Goal: Navigation & Orientation: Understand site structure

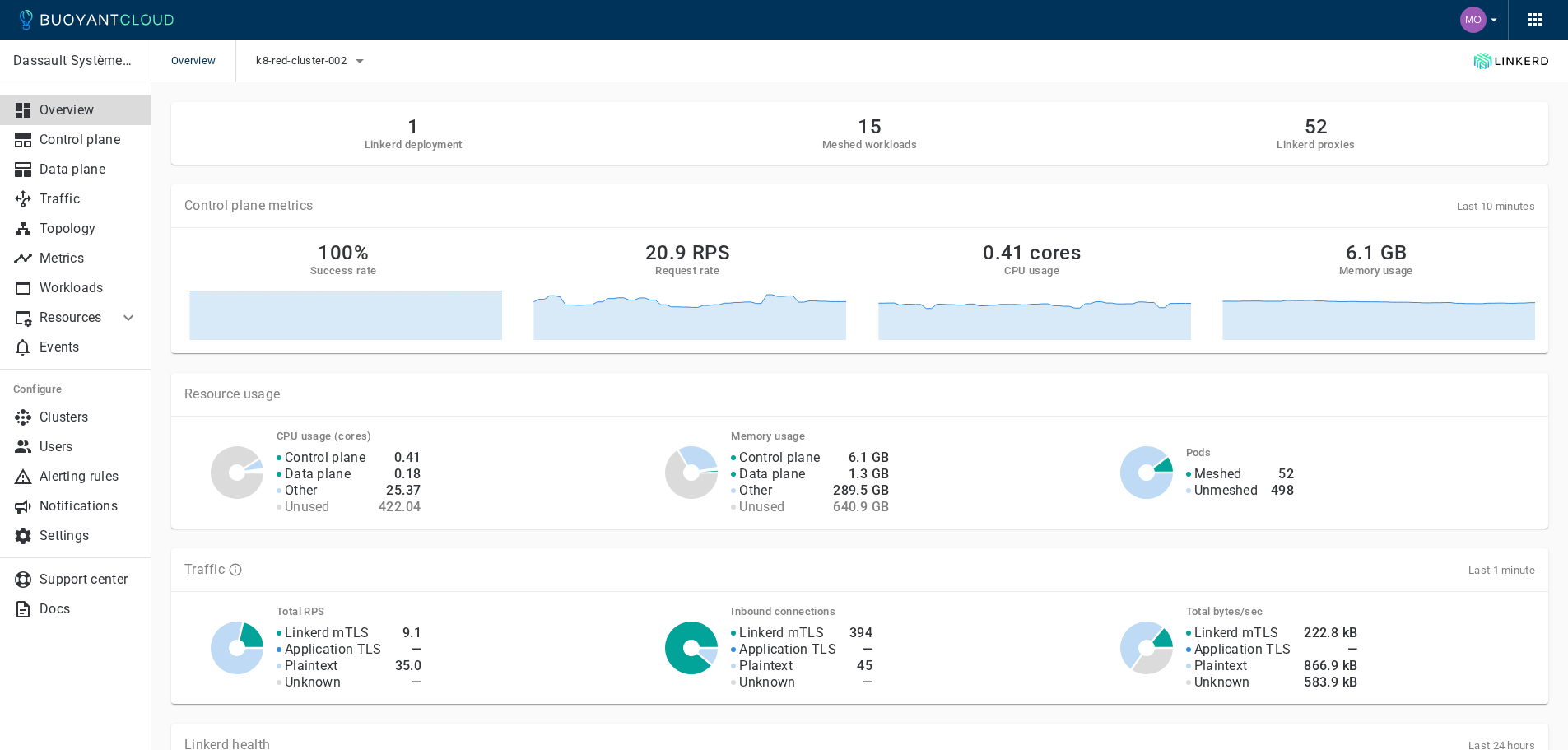
click at [99, 117] on p "Overview" at bounding box center [89, 110] width 99 height 17
click at [77, 289] on p "Workloads" at bounding box center [89, 289] width 99 height 17
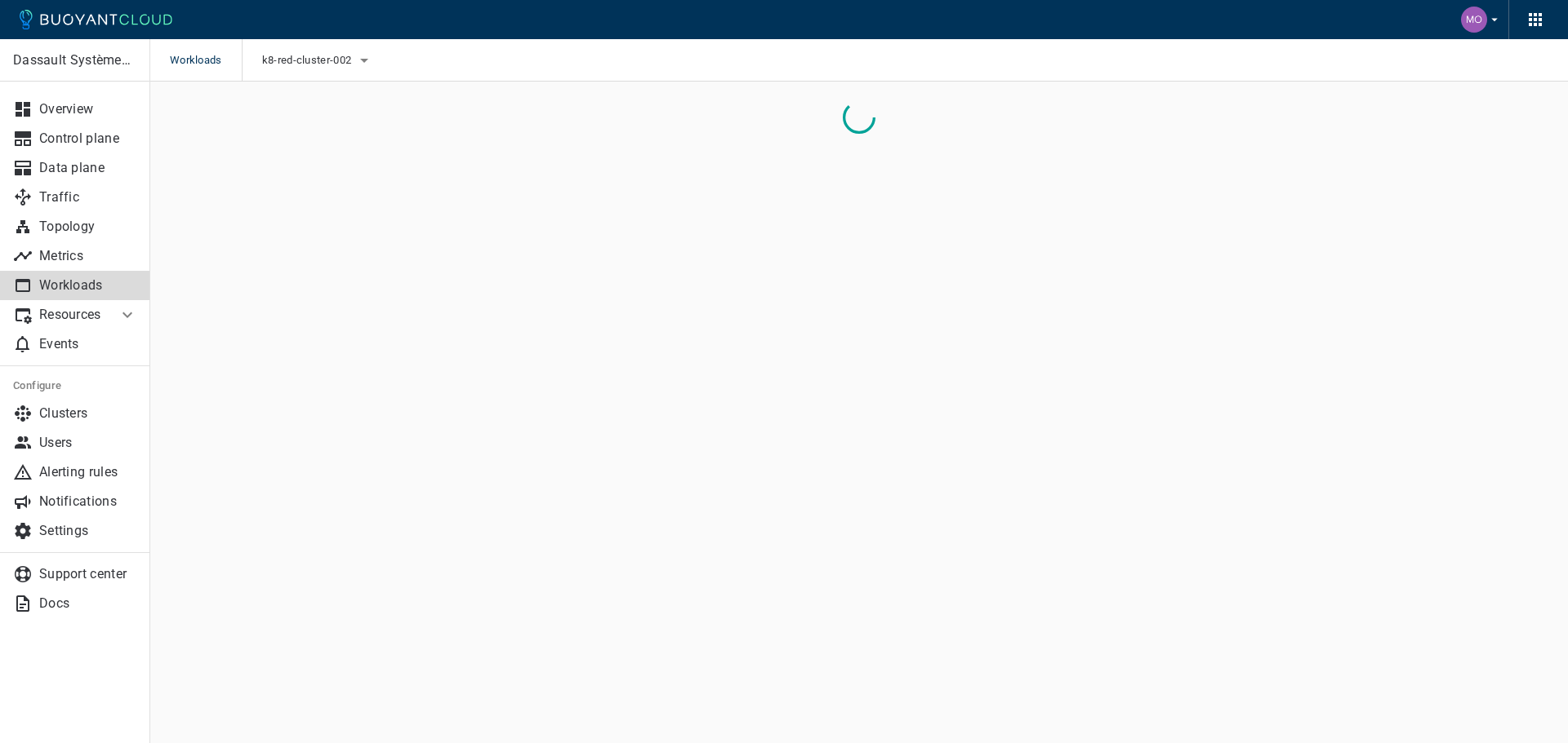
click at [68, 392] on h5 "Configure" at bounding box center [75, 386] width 124 height 13
click at [69, 410] on p "Clusters" at bounding box center [88, 413] width 98 height 16
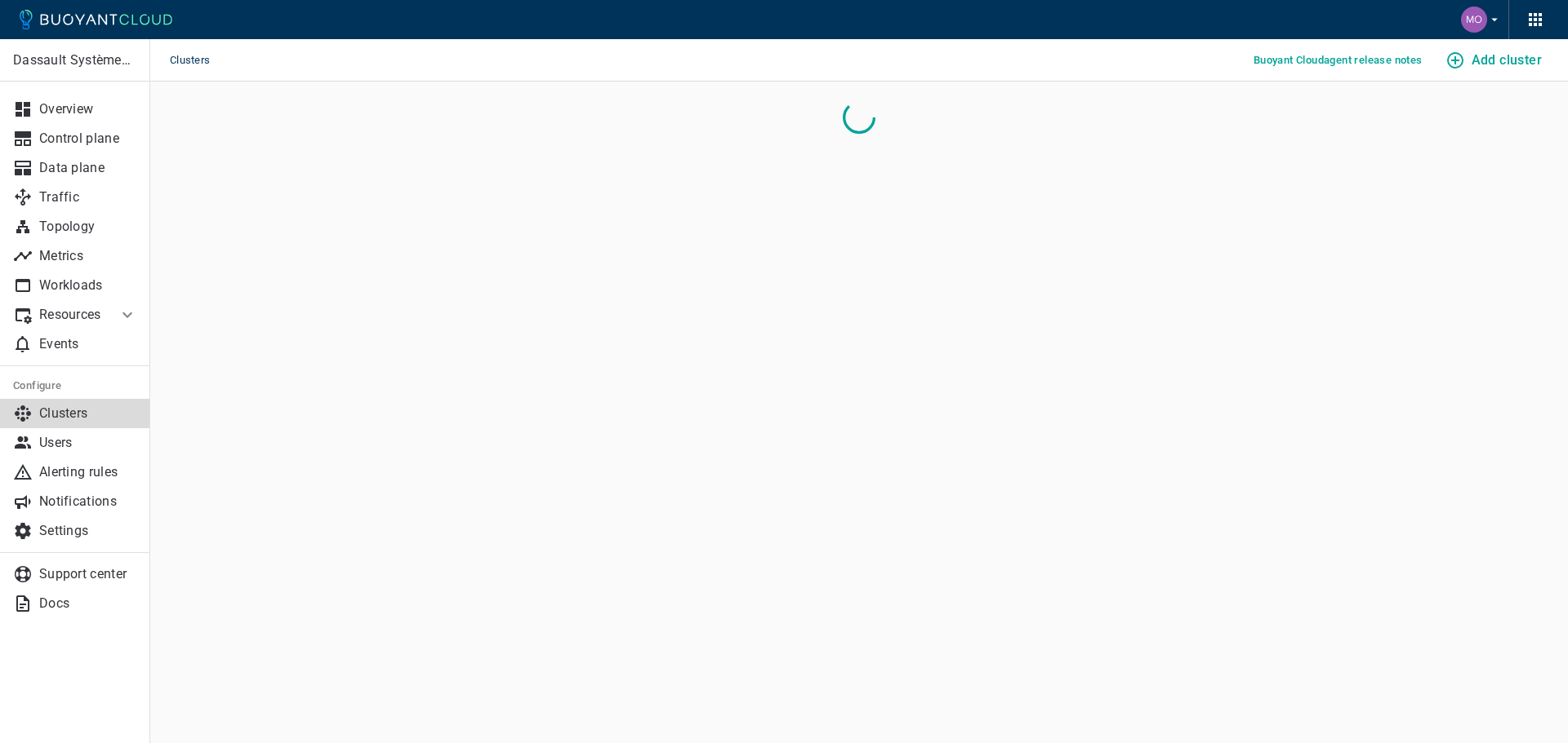
click at [69, 410] on p "Clusters" at bounding box center [88, 413] width 98 height 16
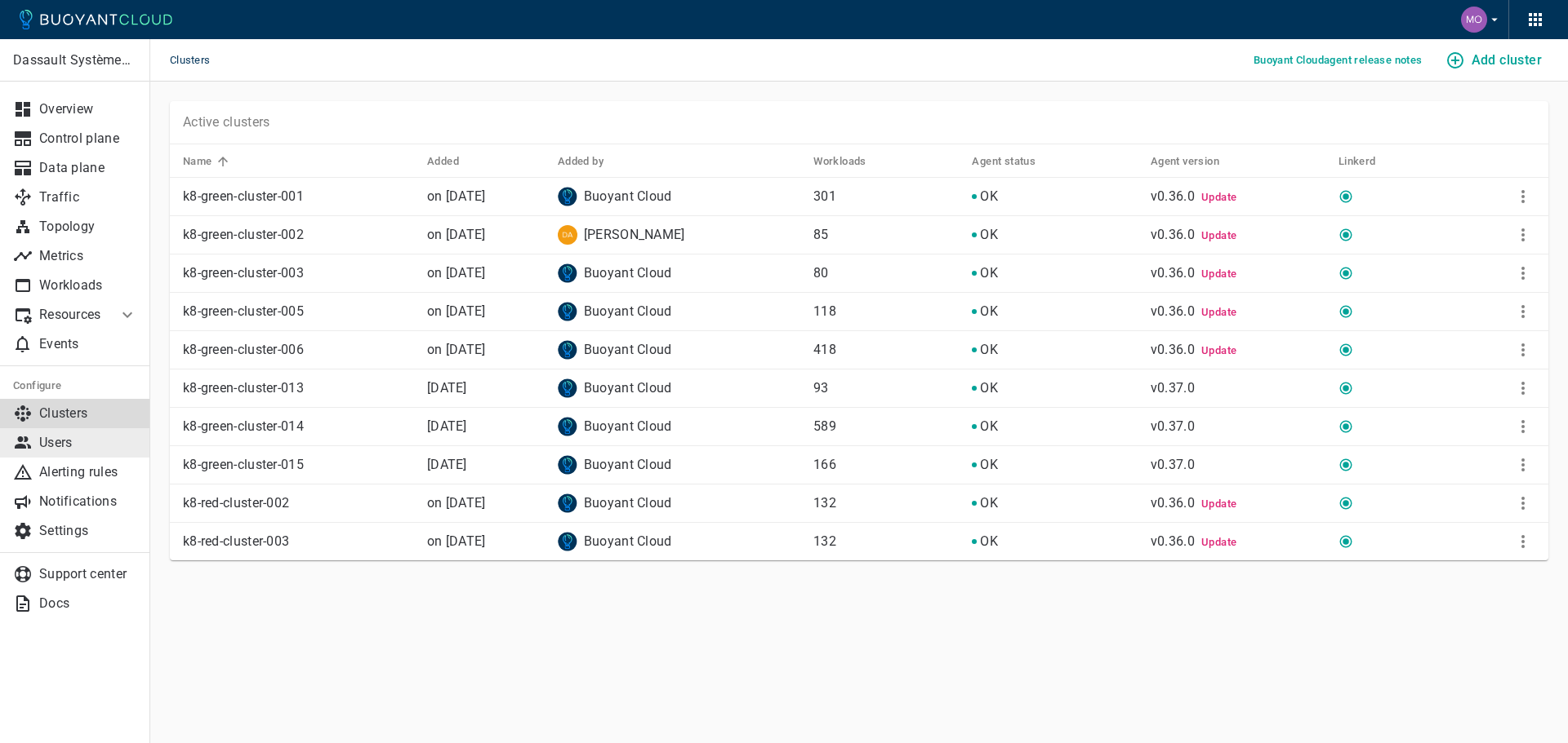
click at [70, 430] on link "Users" at bounding box center [75, 443] width 150 height 29
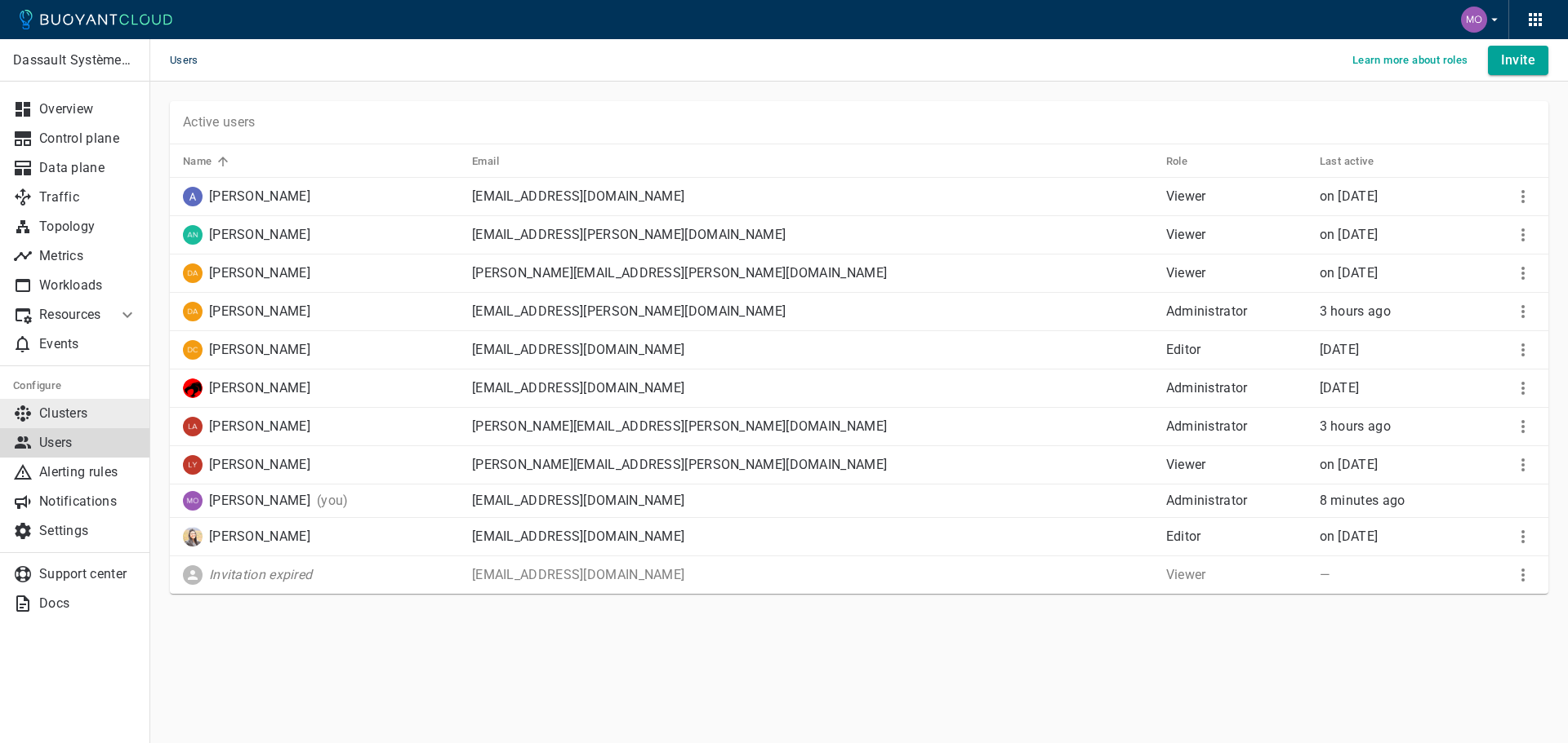
click at [73, 408] on p "Clusters" at bounding box center [88, 413] width 98 height 16
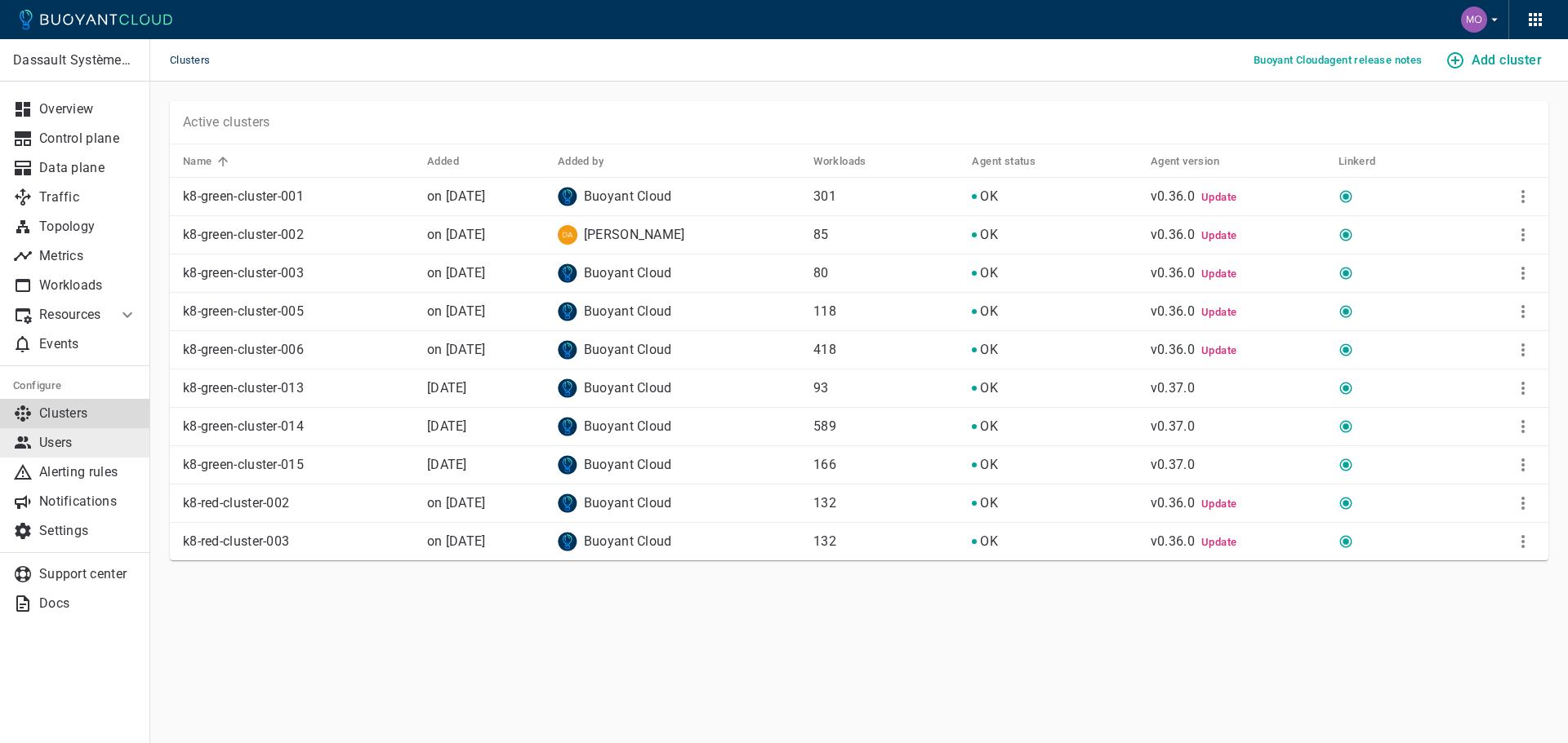
click at [77, 433] on link "Users" at bounding box center [75, 443] width 150 height 29
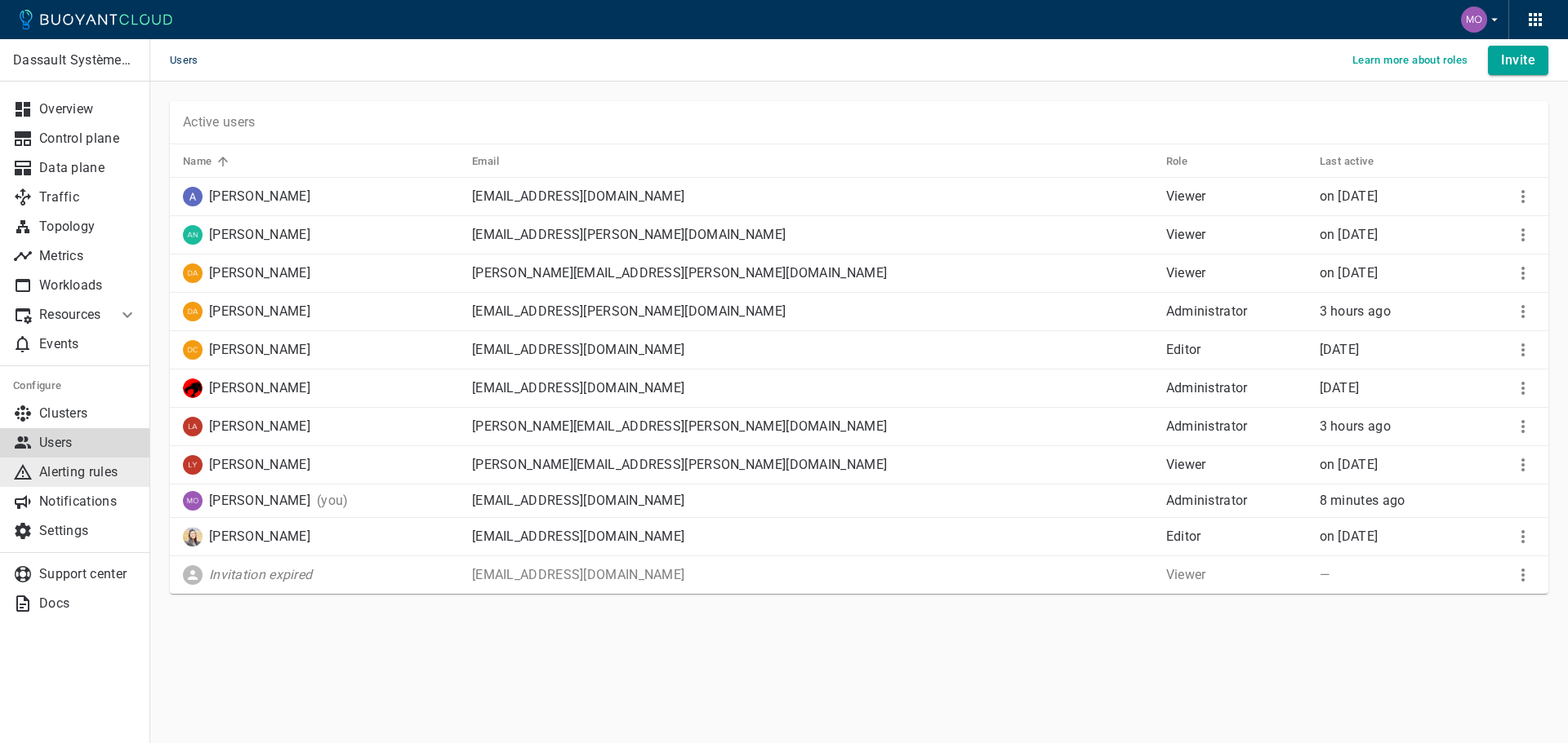
click at [89, 465] on p "Alerting rules" at bounding box center [88, 473] width 98 height 16
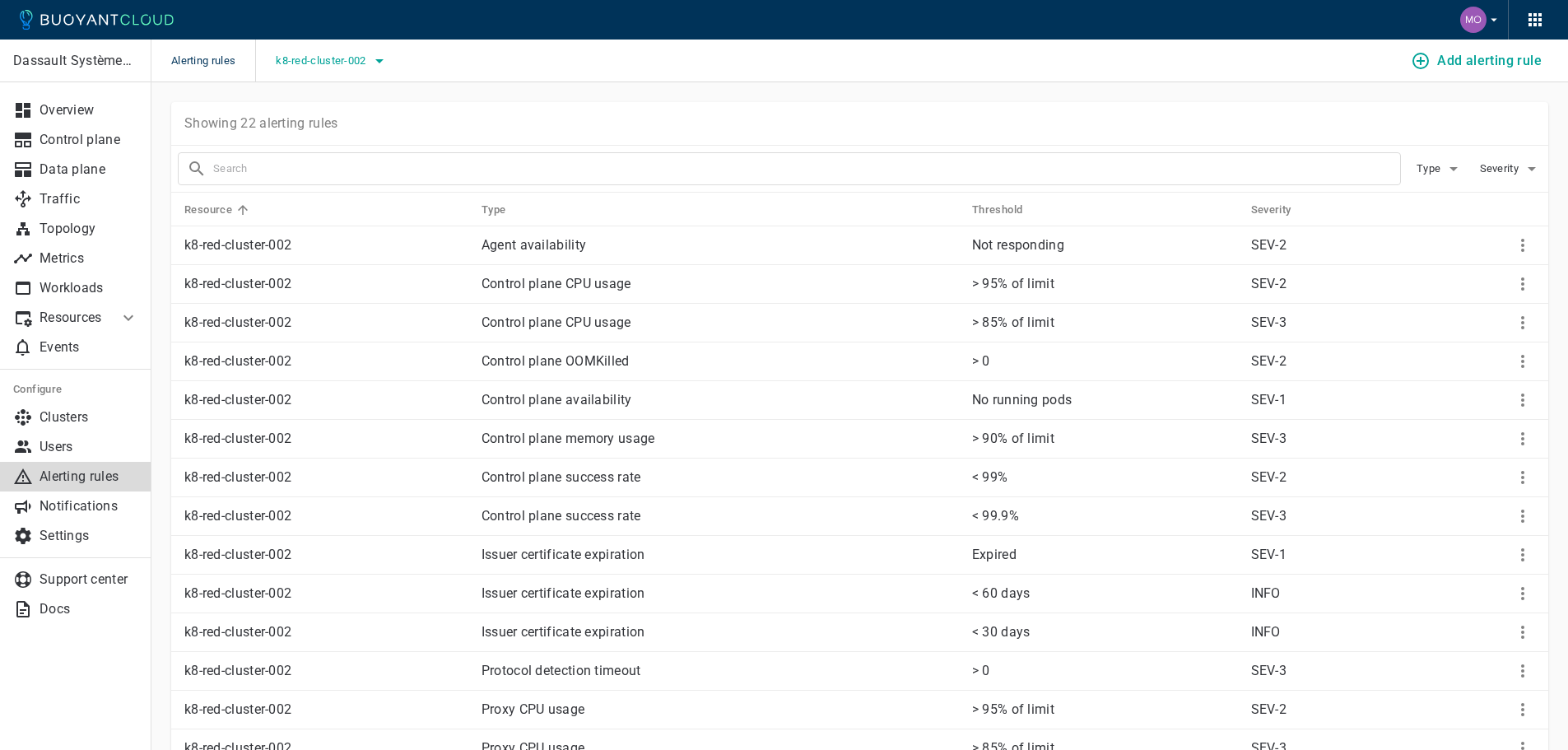
click at [329, 65] on span "k8-red-cluster-002" at bounding box center [321, 61] width 93 height 13
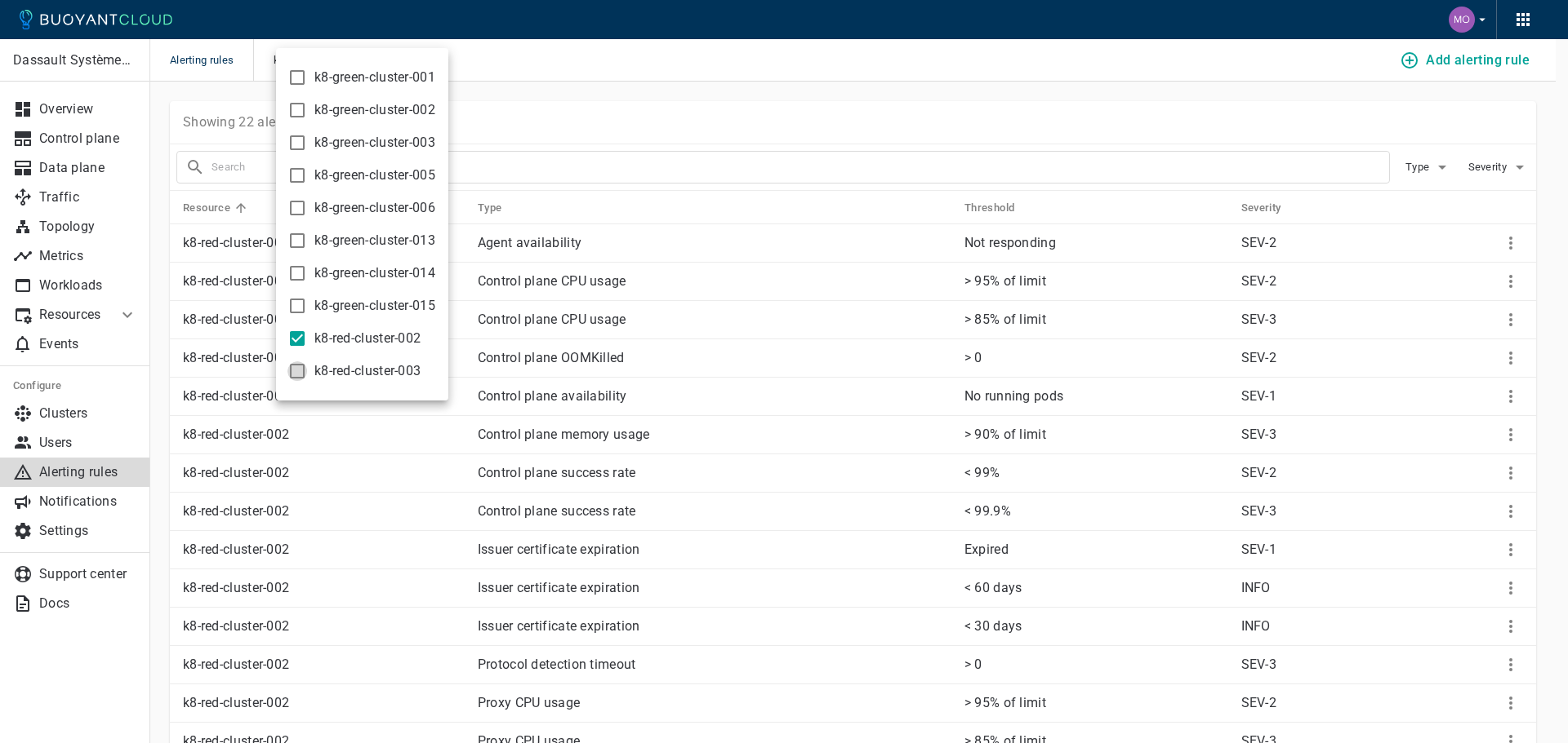
click at [302, 372] on input "k8-red-cluster-003" at bounding box center [297, 372] width 20 height 20
checkbox input "true"
click at [301, 342] on input "k8-red-cluster-002" at bounding box center [297, 339] width 20 height 20
checkbox input "false"
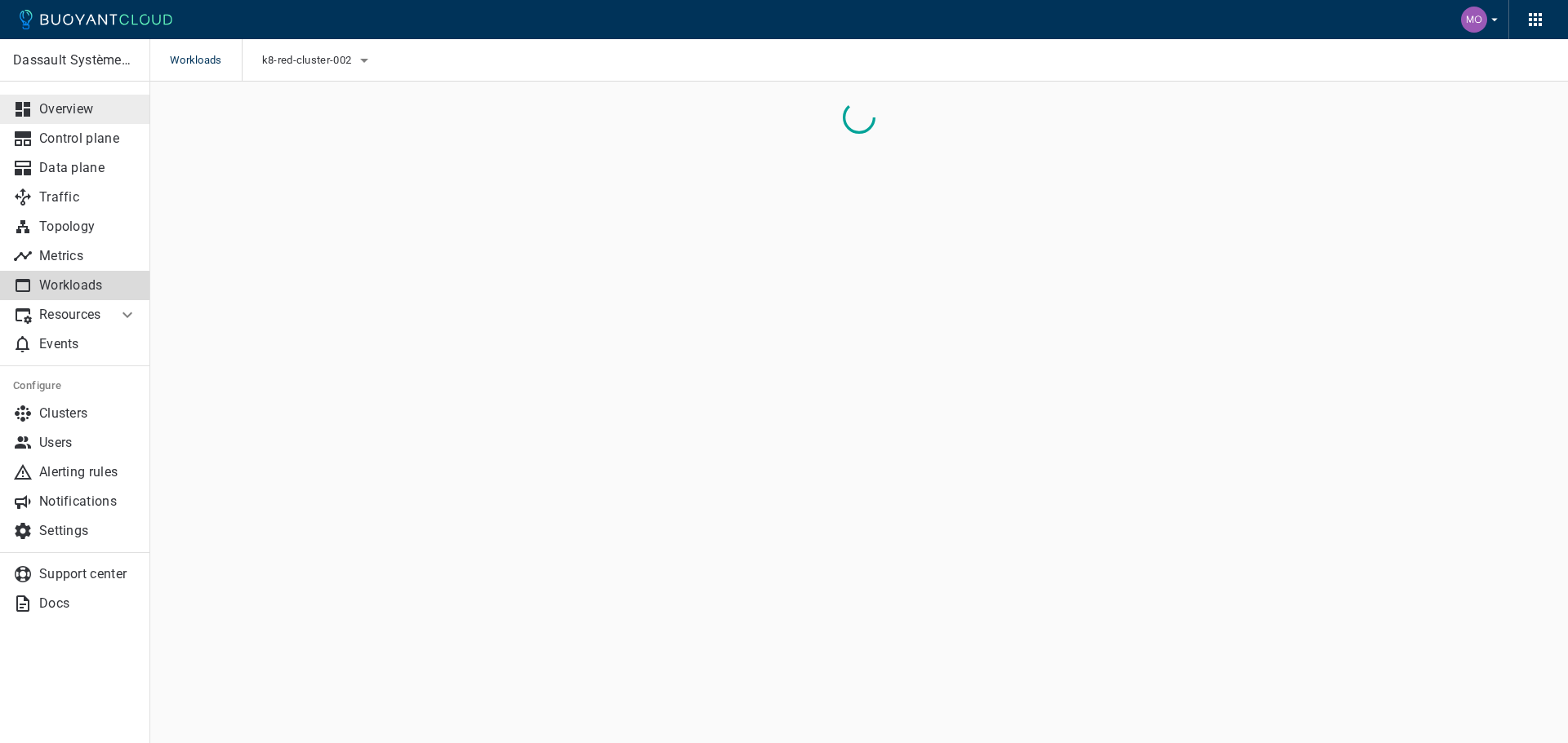
click at [105, 117] on p "Overview" at bounding box center [88, 109] width 98 height 16
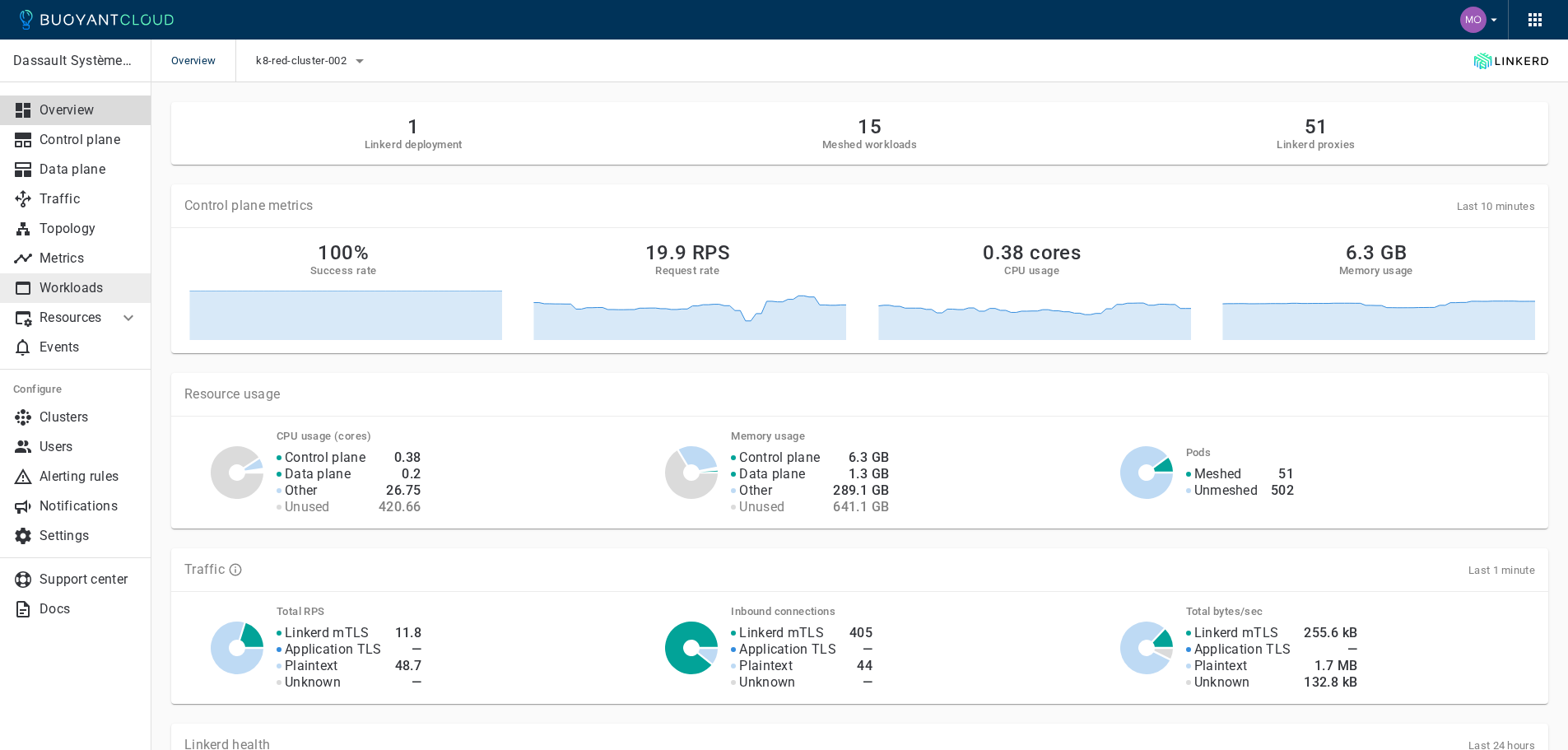
click at [107, 296] on p "Workloads" at bounding box center [89, 289] width 99 height 17
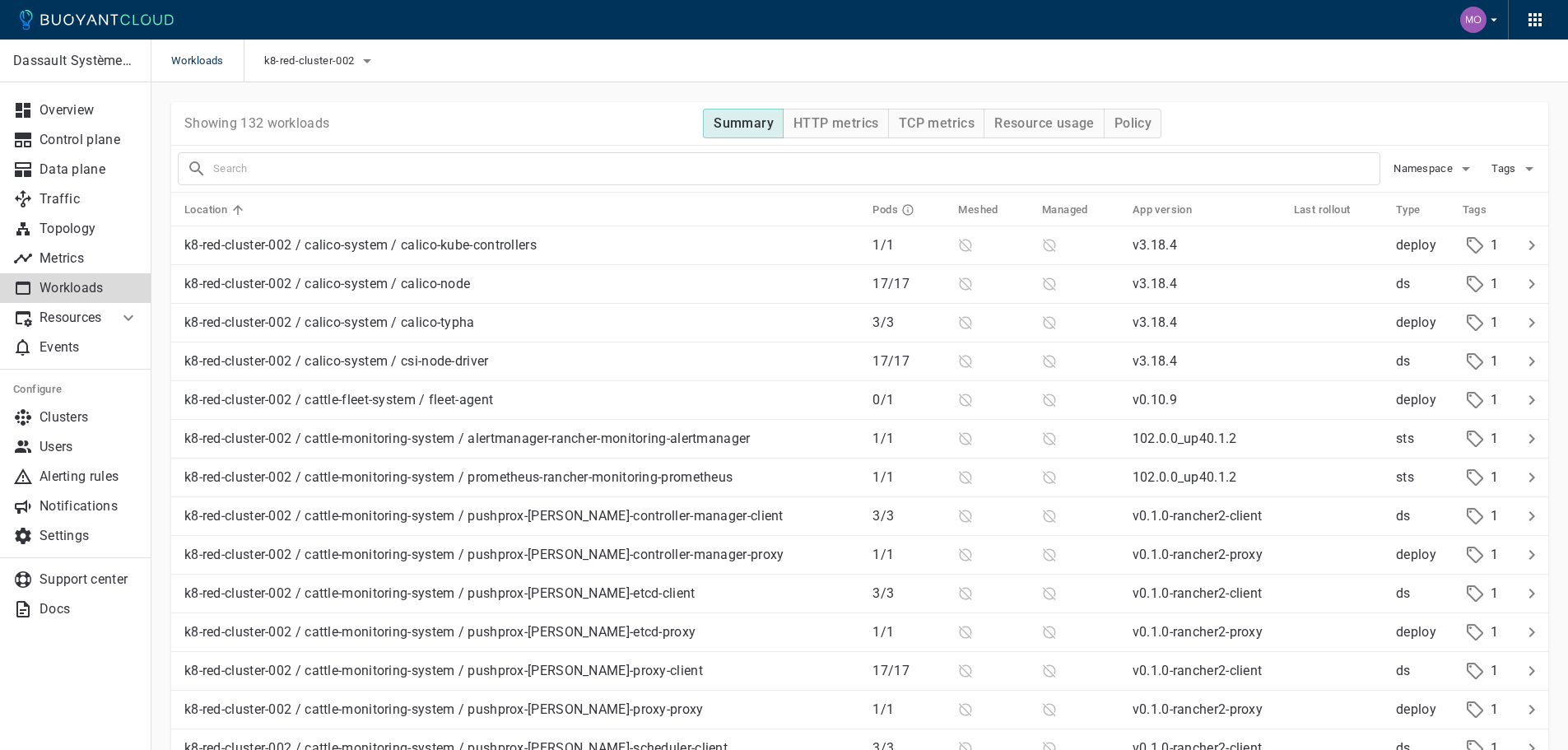
click at [108, 392] on h5 "Configure" at bounding box center [75, 390] width 125 height 13
click at [100, 410] on p "Clusters" at bounding box center [89, 417] width 99 height 17
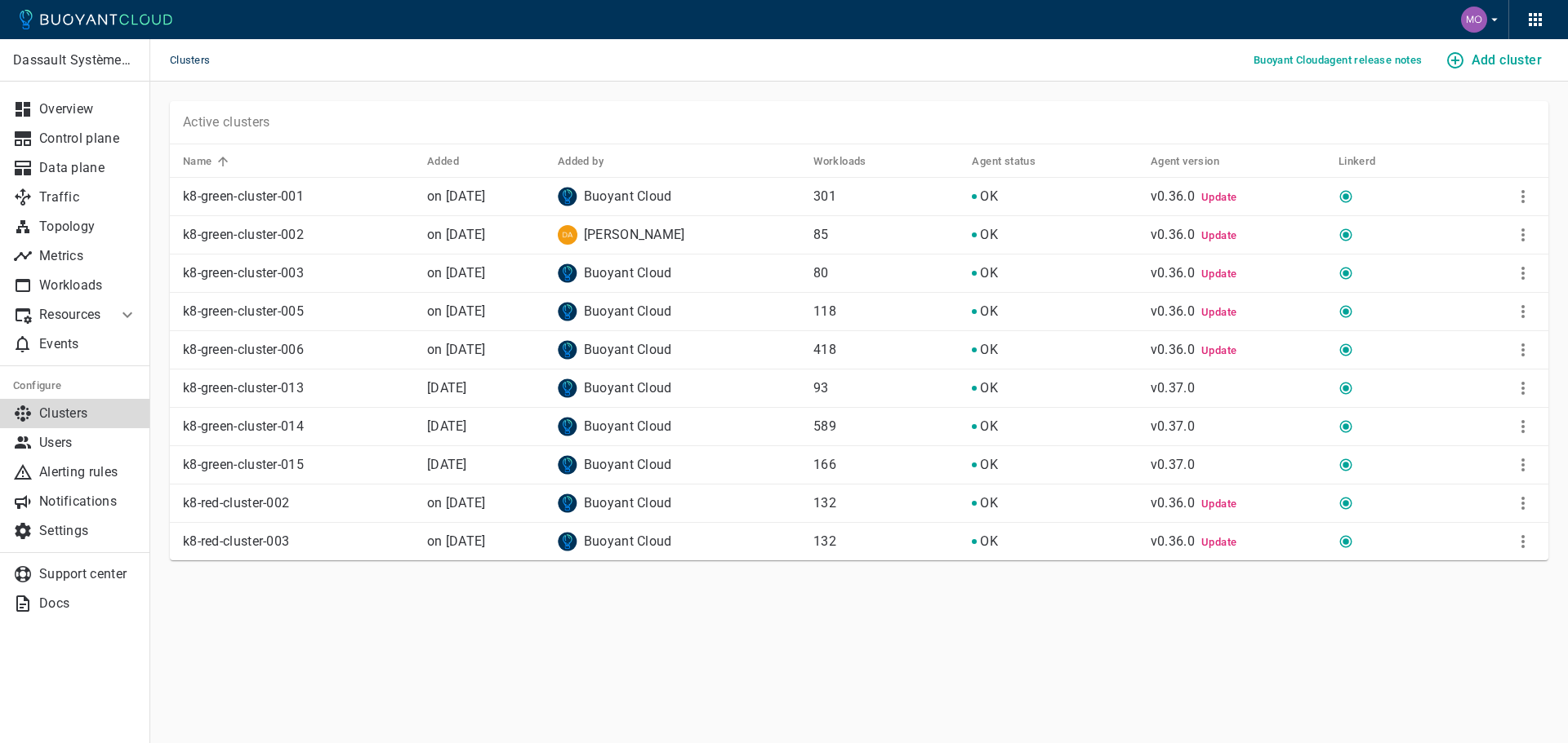
click at [645, 148] on th "Added by" at bounding box center [672, 161] width 255 height 34
